Goal: Information Seeking & Learning: Learn about a topic

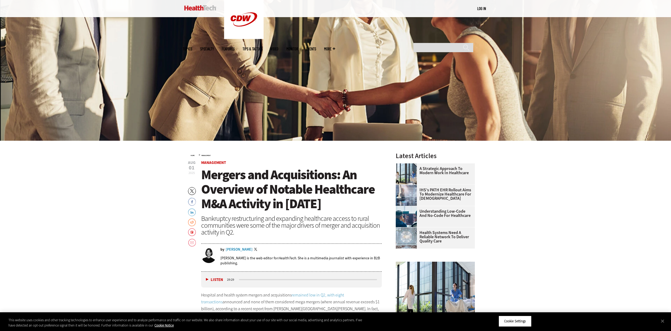
scroll to position [211, 0]
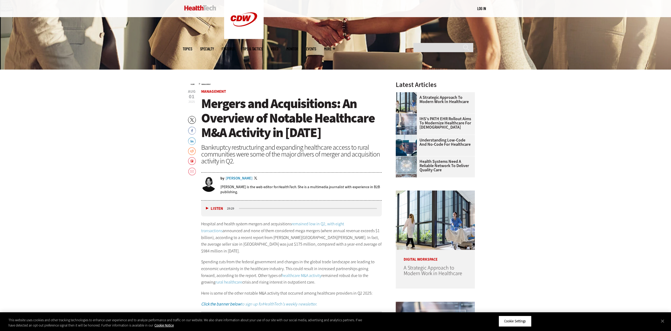
drag, startPoint x: 530, startPoint y: 290, endPoint x: 508, endPoint y: 255, distance: 41.4
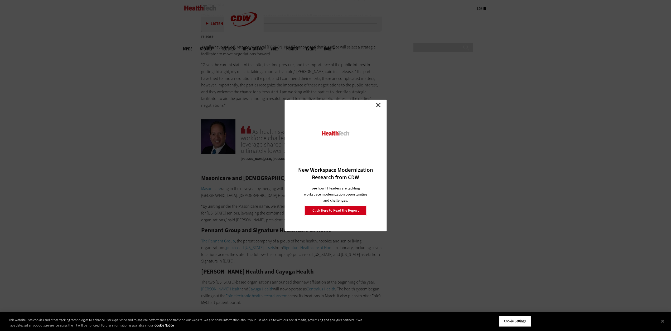
scroll to position [2691, 0]
click at [377, 104] on link "Close" at bounding box center [379, 105] width 8 height 8
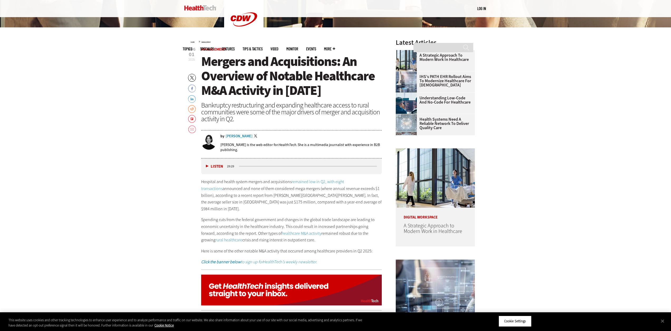
scroll to position [264, 0]
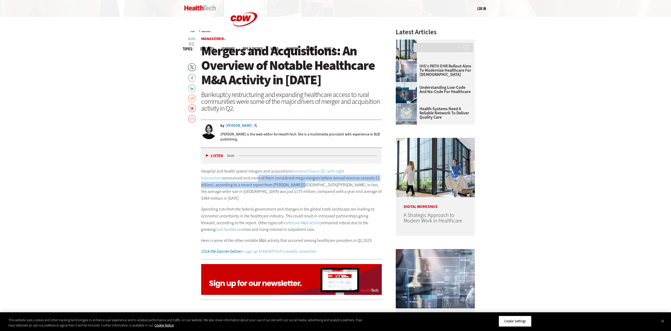
drag, startPoint x: 234, startPoint y: 180, endPoint x: 283, endPoint y: 185, distance: 49.3
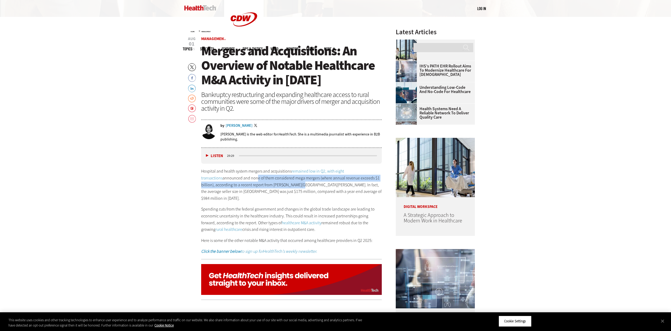
click at [283, 185] on p "Hospital and health system mergers and acquisitions remained low in Q2, with ei…" at bounding box center [291, 185] width 181 height 34
click at [296, 185] on p "Hospital and health system mergers and acquisitions remained low in Q2, with ei…" at bounding box center [291, 185] width 181 height 34
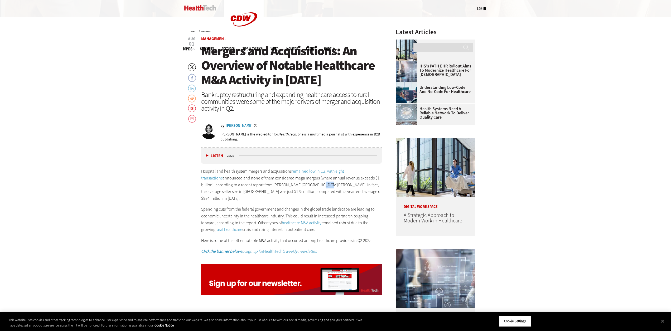
click at [296, 185] on p "Hospital and health system mergers and acquisitions remained low in Q2, with ei…" at bounding box center [291, 185] width 181 height 34
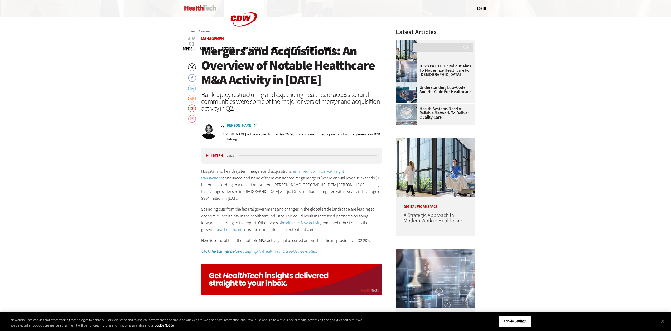
click at [259, 183] on p "Hospital and health system mergers and acquisitions remained low in Q2, with ei…" at bounding box center [291, 185] width 181 height 34
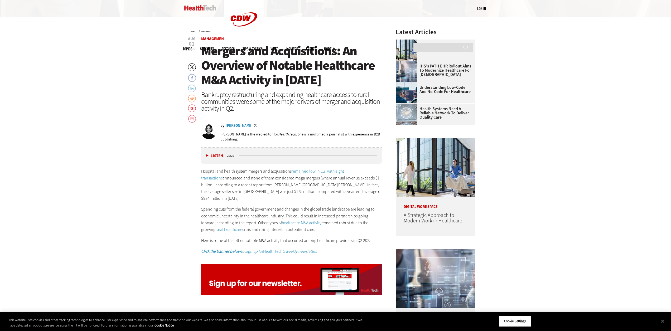
click at [278, 184] on p "Hospital and health system mergers and acquisitions remained low in Q2, with ei…" at bounding box center [291, 185] width 181 height 34
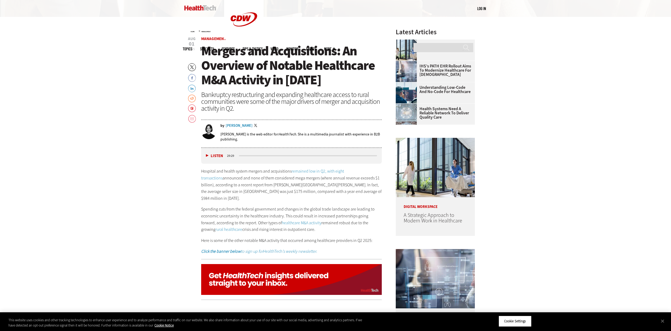
click at [290, 220] on link "healthcare M&A activity" at bounding box center [302, 223] width 40 height 6
